Goal: Transaction & Acquisition: Book appointment/travel/reservation

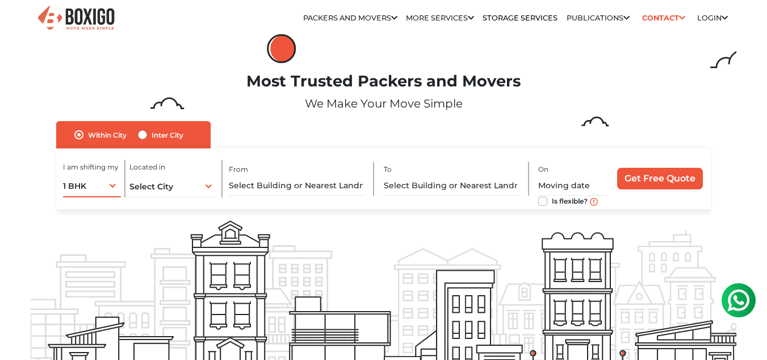
click at [115, 185] on div "1 BHK 1 BHK 2 BHK 3 BHK 3 + BHK FEW ITEMS" at bounding box center [92, 185] width 58 height 24
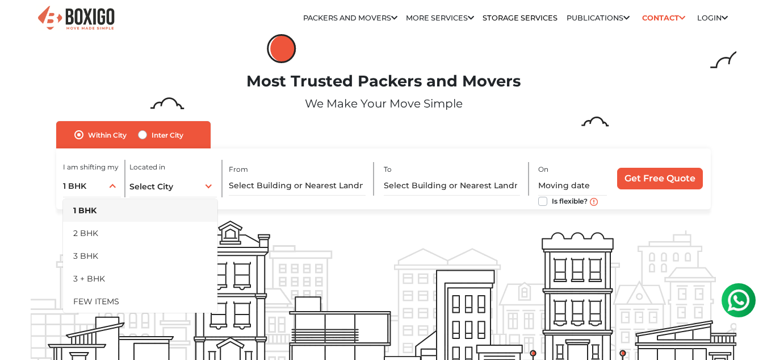
click at [354, 127] on div "Within City Inter City I am shifting my 1 BHK 2 BHK 3 BHK 3 + BHK FEW ITEMS 1 B…" at bounding box center [383, 165] width 654 height 88
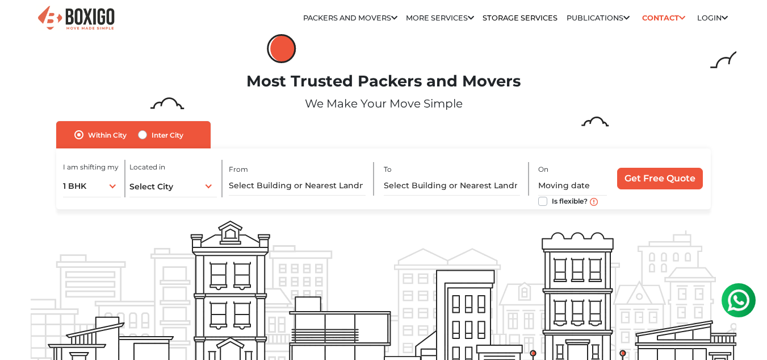
click at [152, 132] on label "Inter City" at bounding box center [168, 135] width 32 height 14
click at [145, 132] on input "Inter City" at bounding box center [142, 133] width 9 height 11
radio input "true"
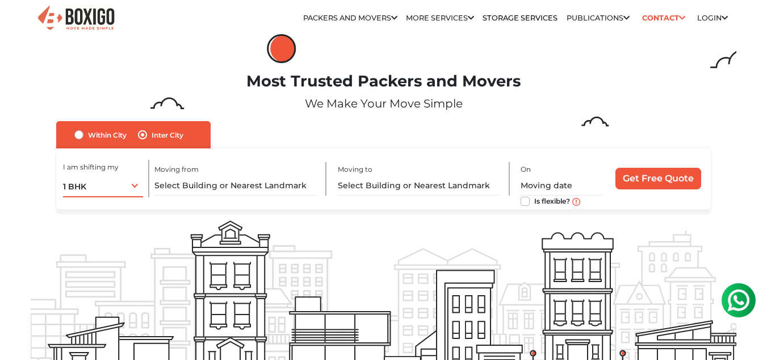
click at [96, 184] on div "1 BHK 1 BHK 2 BHK 3 BHK 3 + BHK FEW ITEMS" at bounding box center [103, 185] width 81 height 24
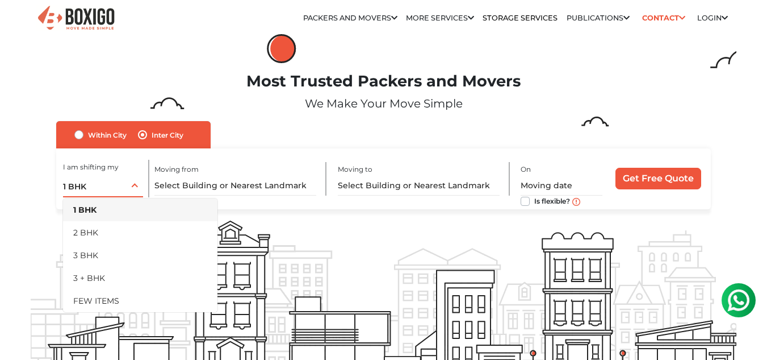
click at [96, 184] on div "1 BHK 1 BHK 2 BHK 3 BHK 3 + BHK FEW ITEMS" at bounding box center [103, 185] width 81 height 24
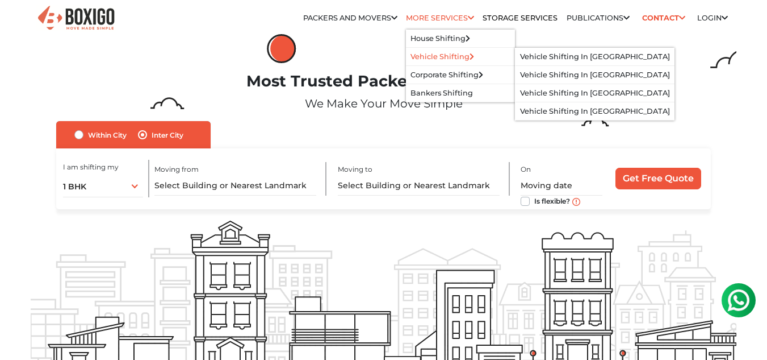
click at [448, 52] on link "Vehicle Shifting" at bounding box center [443, 56] width 64 height 9
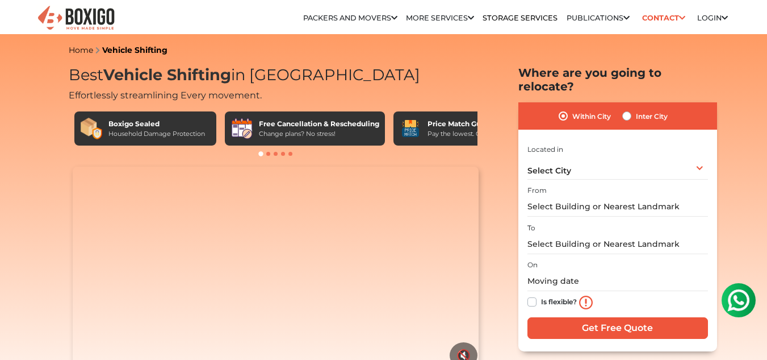
click at [645, 109] on label "Inter City" at bounding box center [652, 116] width 32 height 14
click at [632, 109] on input "Inter City" at bounding box center [627, 114] width 9 height 11
radio input "true"
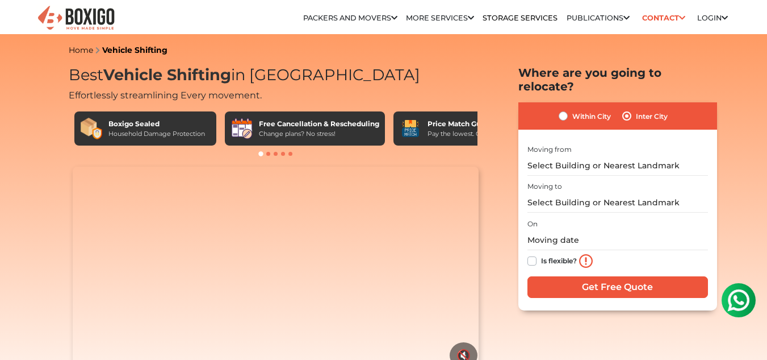
click at [577, 109] on label "Within City" at bounding box center [592, 116] width 39 height 14
click at [568, 109] on input "Within City" at bounding box center [563, 114] width 9 height 11
radio input "true"
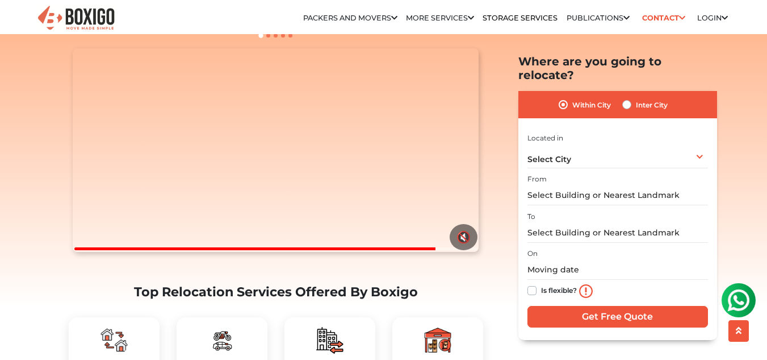
scroll to position [114, 0]
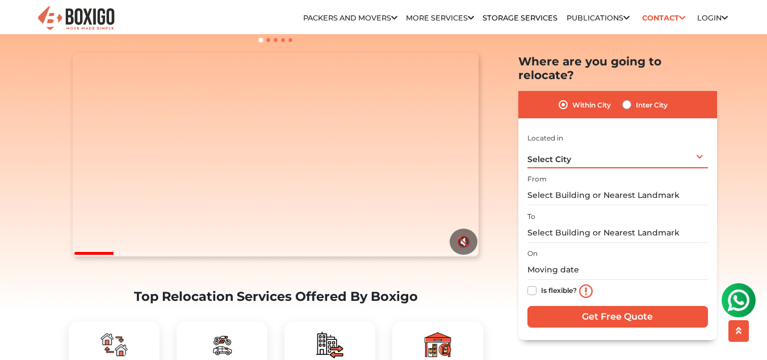
click at [661, 144] on div "Select City Select City [GEOGRAPHIC_DATA] [GEOGRAPHIC_DATA] [GEOGRAPHIC_DATA] […" at bounding box center [618, 156] width 181 height 24
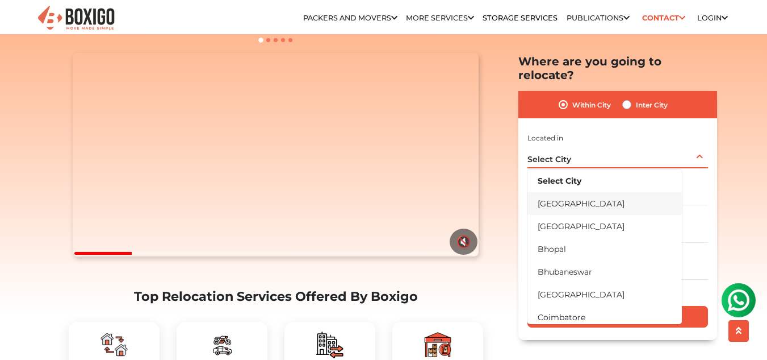
click at [619, 191] on li "[GEOGRAPHIC_DATA]" at bounding box center [605, 202] width 155 height 23
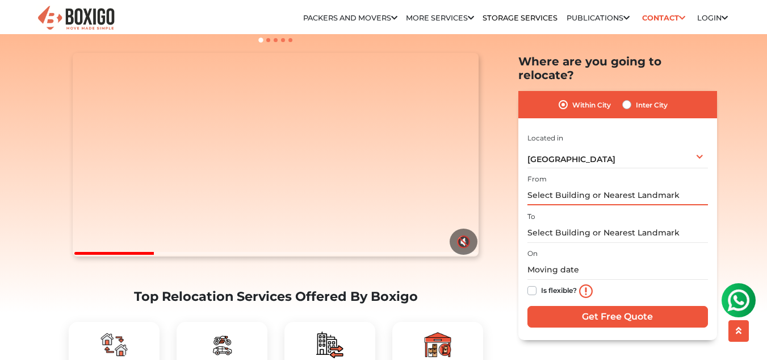
click at [648, 185] on input "text" at bounding box center [618, 195] width 181 height 20
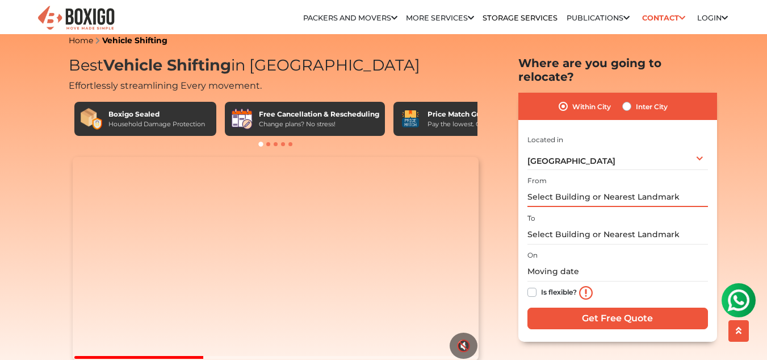
scroll to position [0, 0]
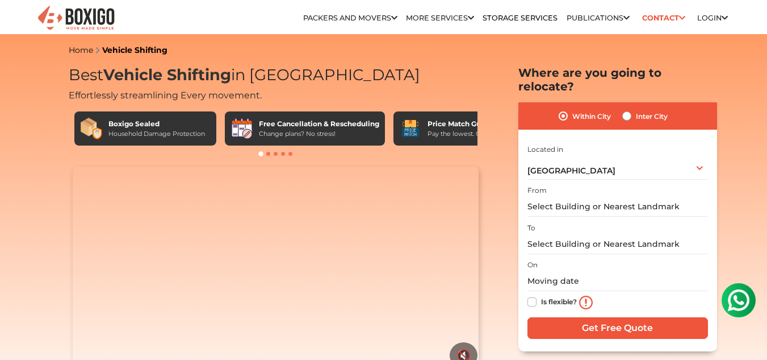
click at [636, 109] on label "Inter City" at bounding box center [652, 116] width 32 height 14
click at [629, 109] on input "Inter City" at bounding box center [627, 114] width 9 height 11
radio input "true"
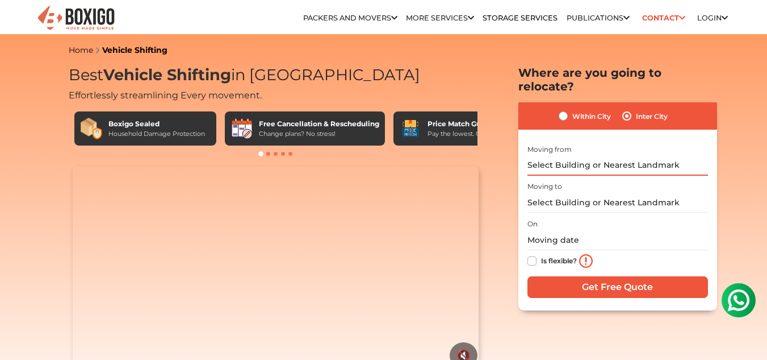
click at [635, 156] on input "text" at bounding box center [618, 166] width 181 height 20
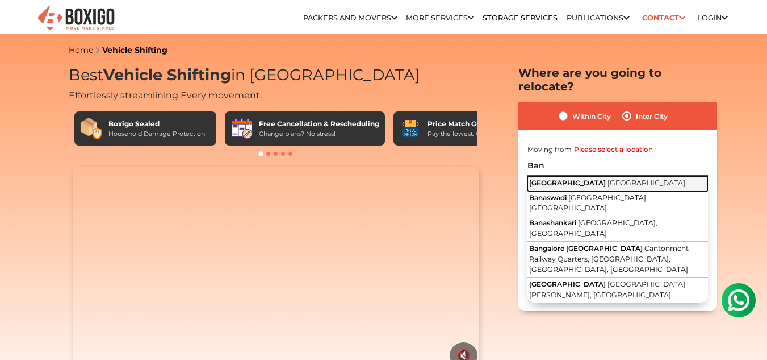
click at [608, 178] on span "[GEOGRAPHIC_DATA]" at bounding box center [647, 182] width 78 height 9
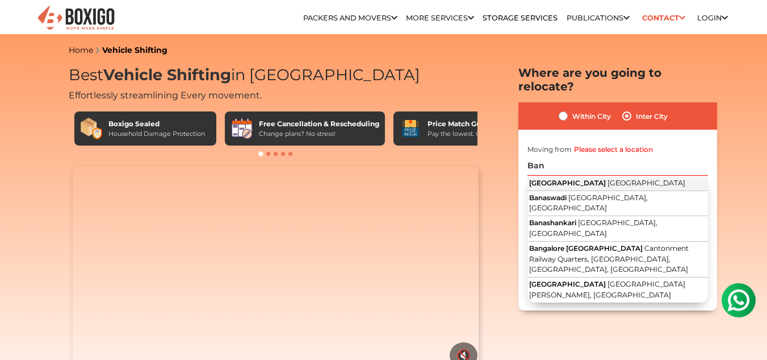
type input "[GEOGRAPHIC_DATA], [GEOGRAPHIC_DATA]"
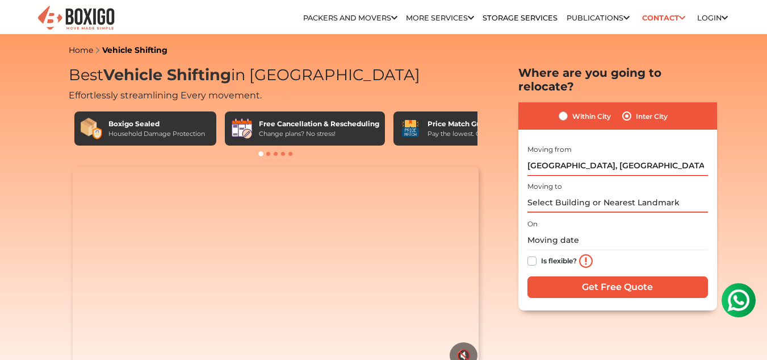
click at [575, 193] on input "text" at bounding box center [618, 203] width 181 height 20
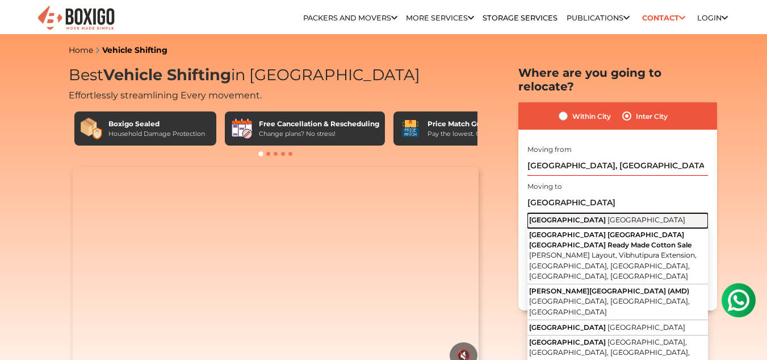
click at [614, 213] on button "[GEOGRAPHIC_DATA] [GEOGRAPHIC_DATA]" at bounding box center [618, 220] width 181 height 15
type input "[GEOGRAPHIC_DATA], [GEOGRAPHIC_DATA]"
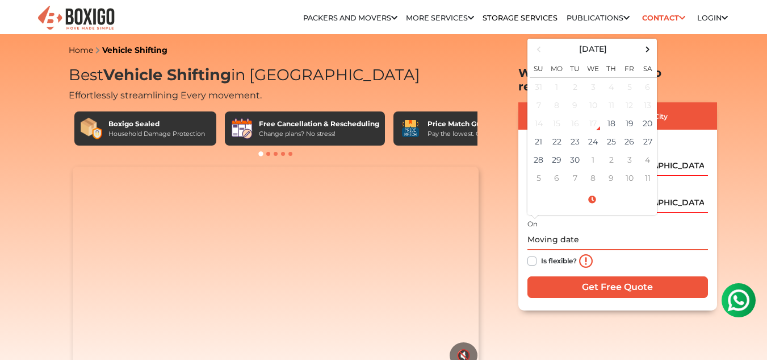
click at [615, 230] on input "text" at bounding box center [618, 240] width 181 height 20
click at [615, 132] on td "25" at bounding box center [612, 141] width 18 height 18
type input "[DATE] 12:00 AM"
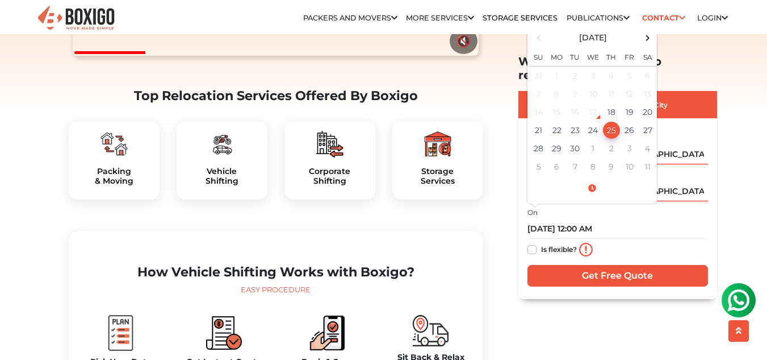
click at [541, 242] on label "Is flexible?" at bounding box center [559, 248] width 36 height 12
click at [531, 242] on input "Is flexible?" at bounding box center [532, 247] width 9 height 11
checkbox input "true"
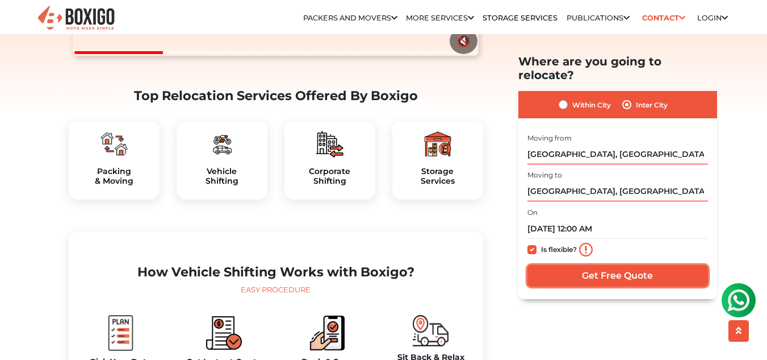
click at [641, 264] on input "Get Free Quote" at bounding box center [618, 275] width 181 height 22
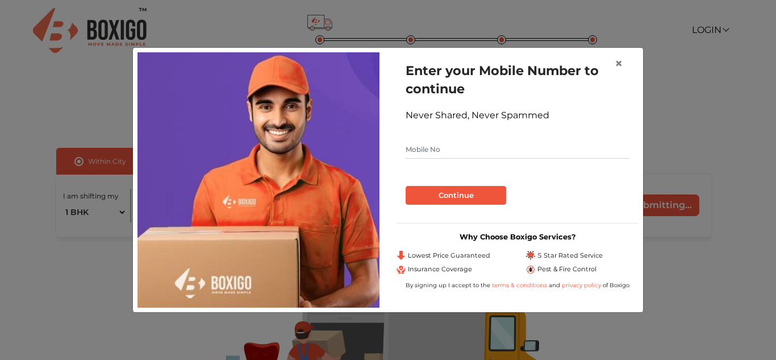
click at [469, 155] on input "text" at bounding box center [518, 149] width 224 height 18
type input "9033777199"
click at [467, 193] on button "Continue" at bounding box center [456, 195] width 101 height 19
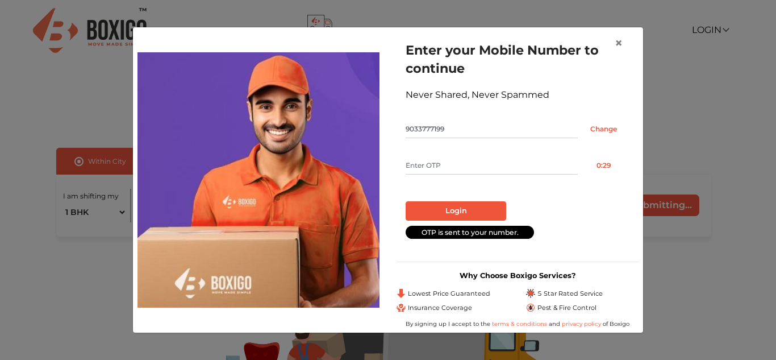
click at [412, 158] on input "text" at bounding box center [492, 165] width 172 height 18
type input "8010"
click at [433, 204] on button "Login" at bounding box center [456, 210] width 101 height 19
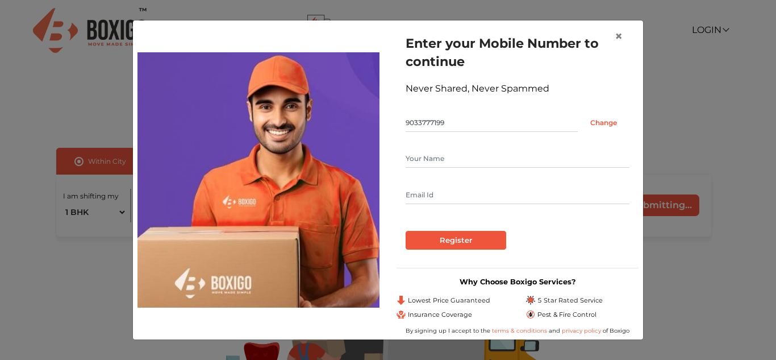
click at [434, 158] on input "text" at bounding box center [518, 158] width 224 height 18
type input "Tapan"
type input "svnittapan@gmail.com"
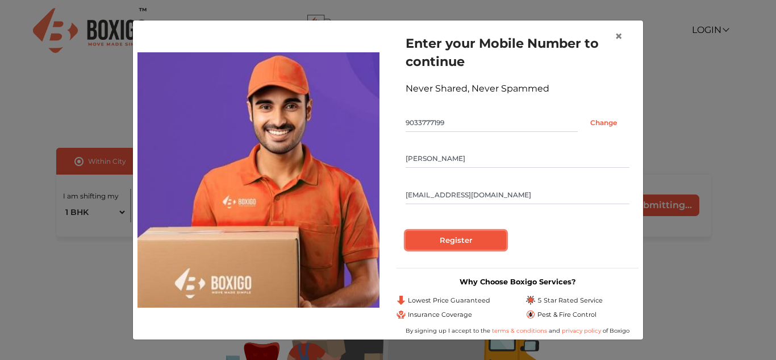
click at [469, 236] on input "Register" at bounding box center [456, 240] width 101 height 19
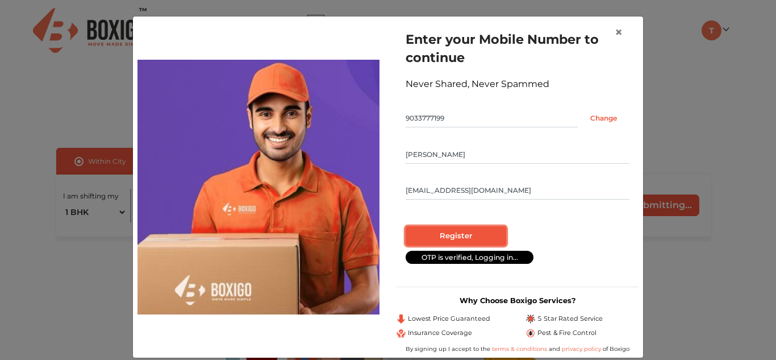
radio input "false"
radio input "true"
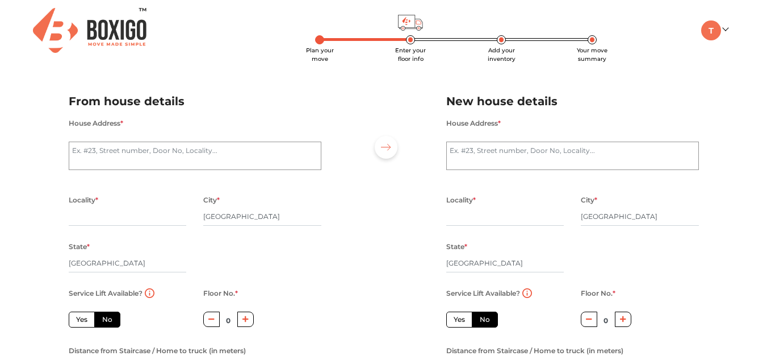
click at [105, 28] on img at bounding box center [90, 30] width 114 height 45
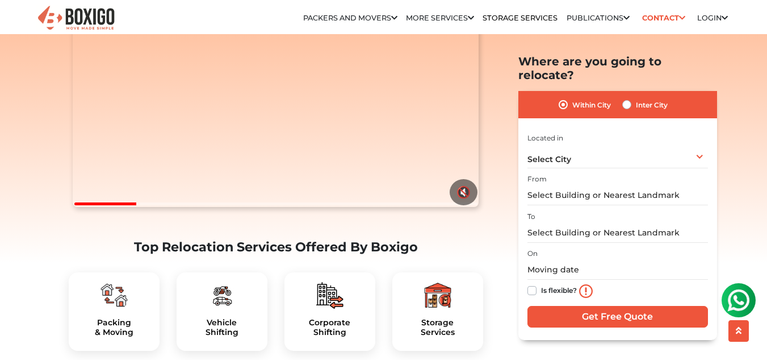
scroll to position [227, 0]
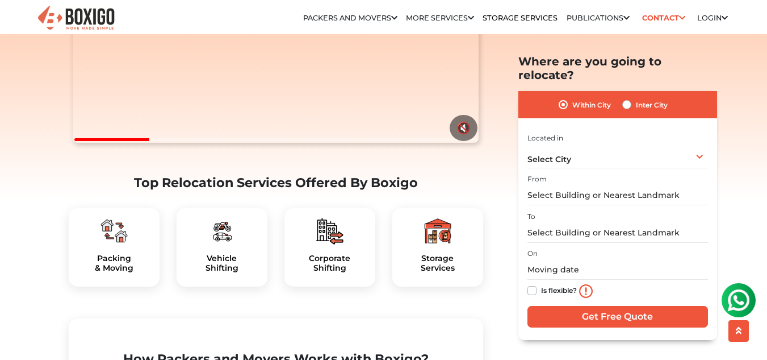
click at [232, 244] on img at bounding box center [221, 230] width 27 height 27
click at [221, 274] on div "Vehicle Shifting" at bounding box center [222, 247] width 91 height 78
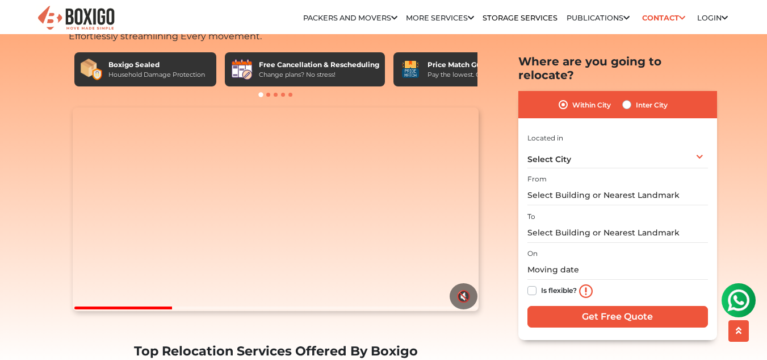
scroll to position [0, 0]
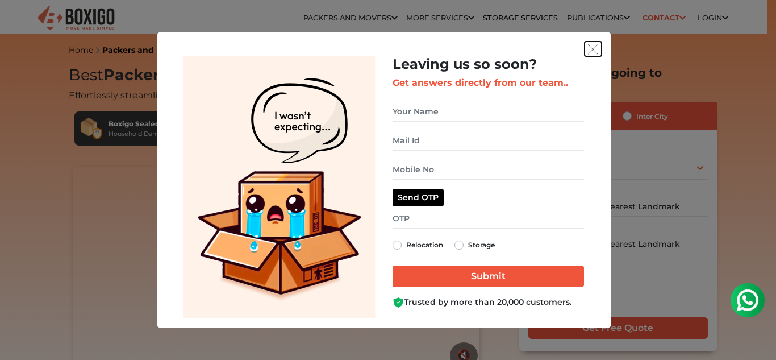
click at [588, 49] on img "get free quote dialog" at bounding box center [593, 49] width 10 height 10
